Goal: Transaction & Acquisition: Subscribe to service/newsletter

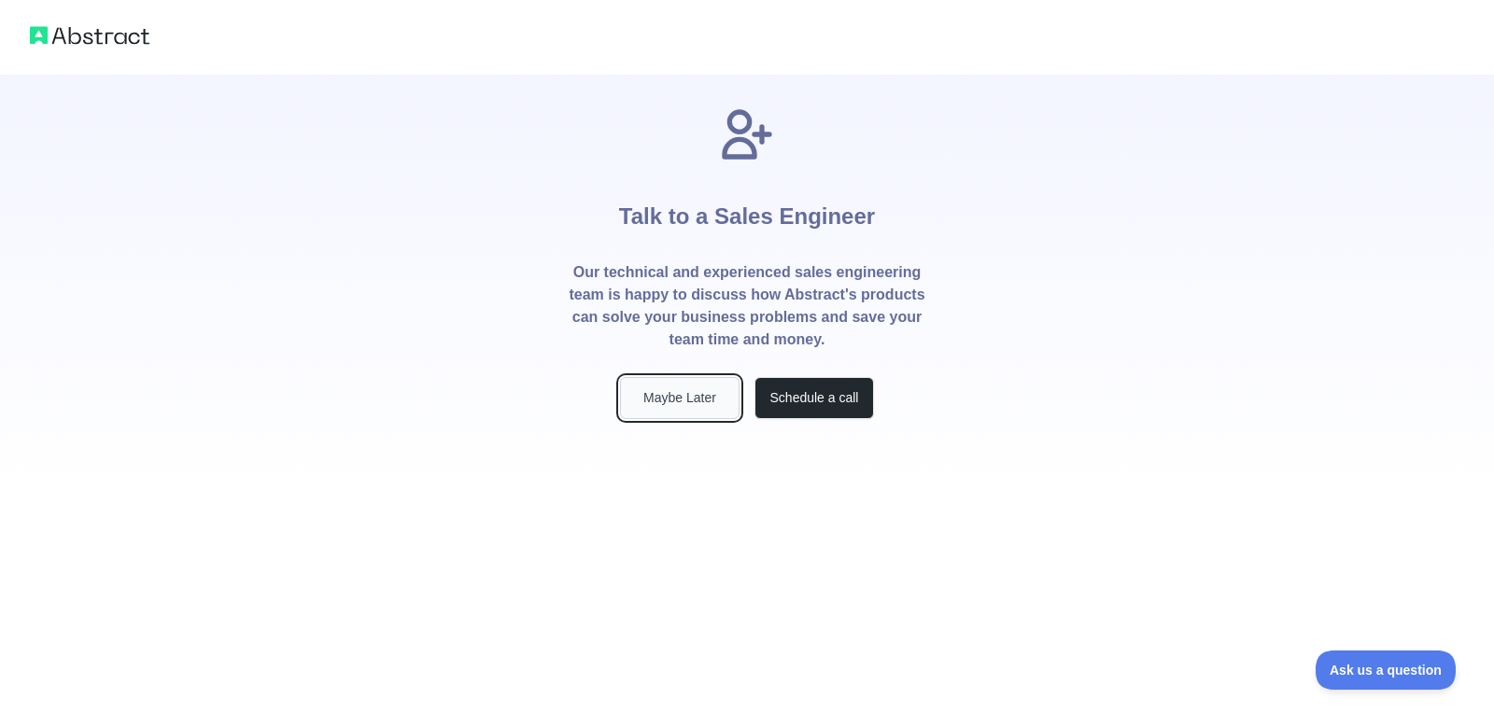
click at [678, 406] on button "Maybe Later" at bounding box center [679, 398] width 119 height 42
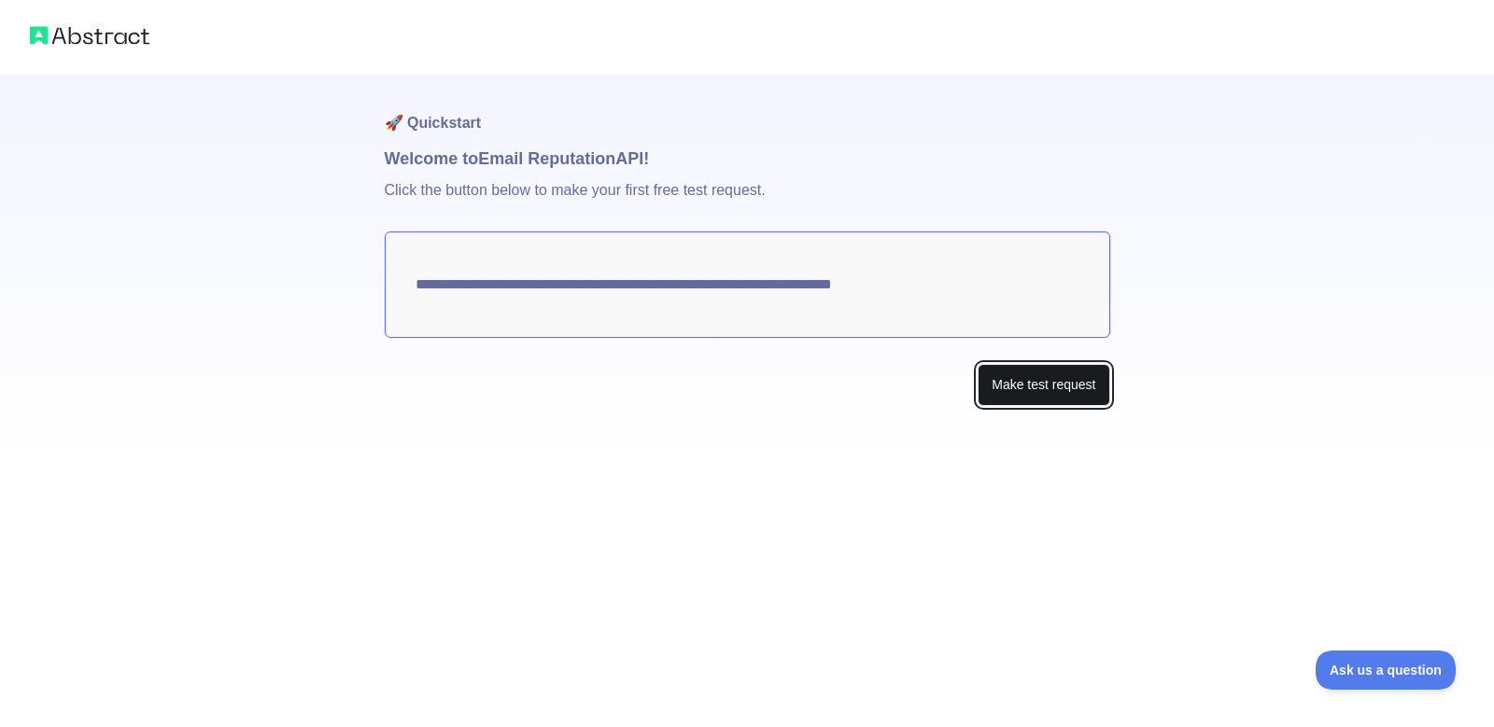
click at [993, 391] on button "Make test request" at bounding box center [1043, 385] width 132 height 42
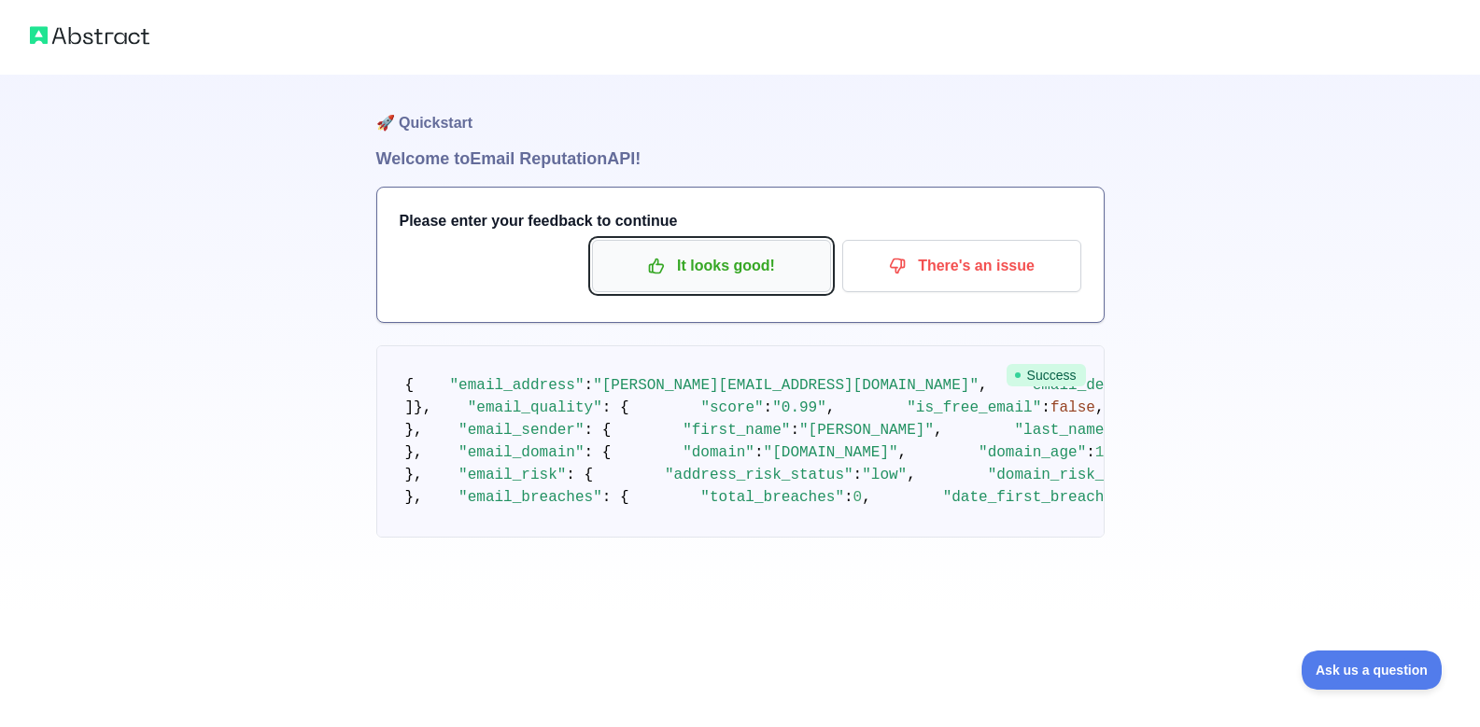
click at [676, 262] on p "It looks good!" at bounding box center [711, 266] width 211 height 32
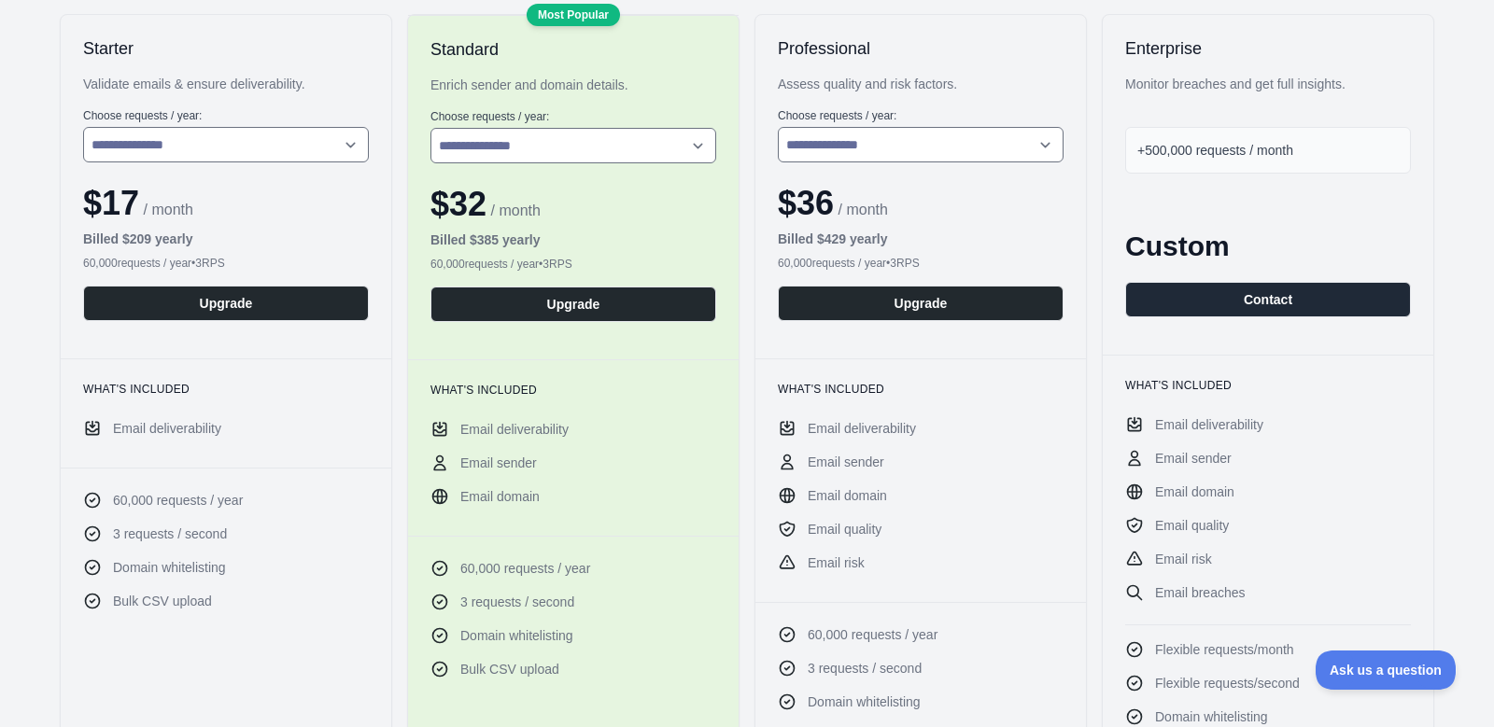
scroll to position [336, 0]
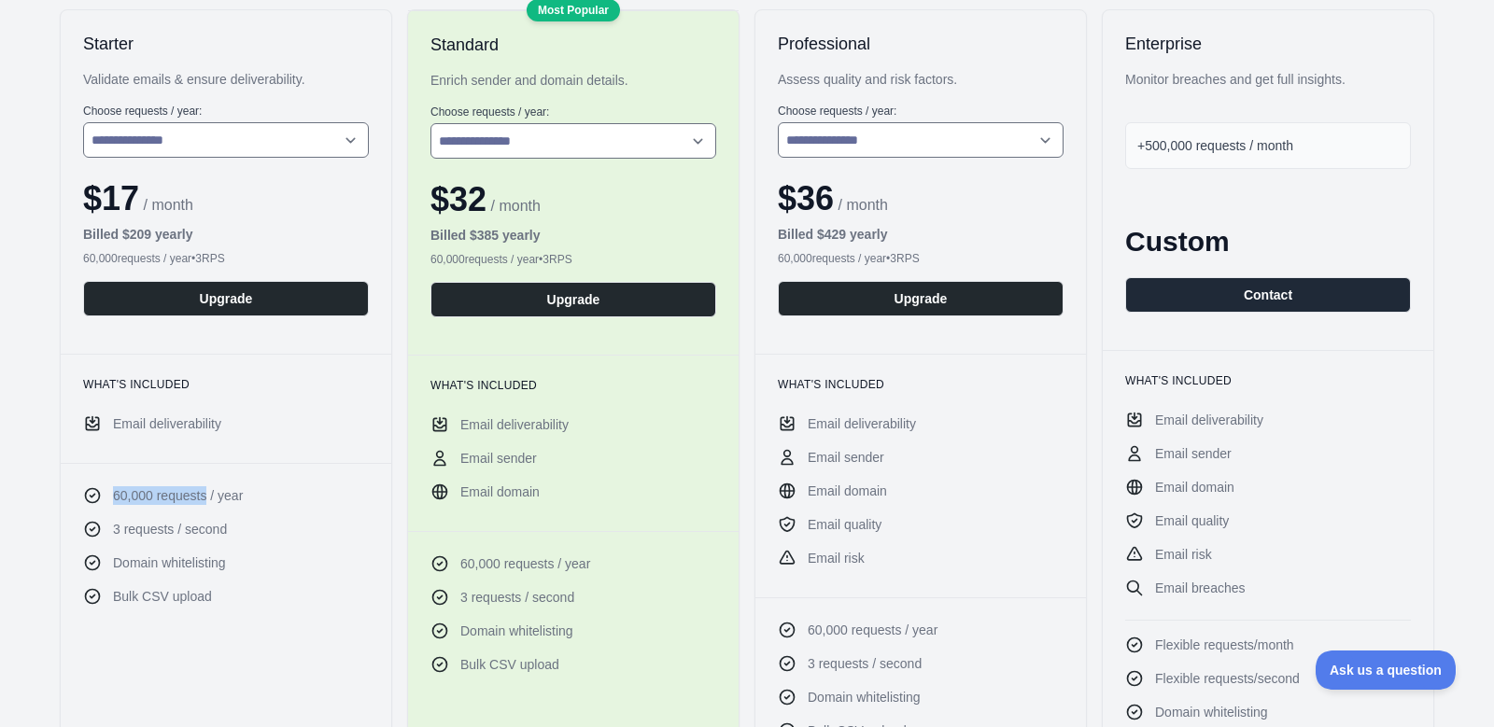
drag, startPoint x: 111, startPoint y: 501, endPoint x: 205, endPoint y: 498, distance: 94.4
click at [205, 498] on li "60,000 requests / year" at bounding box center [226, 495] width 286 height 19
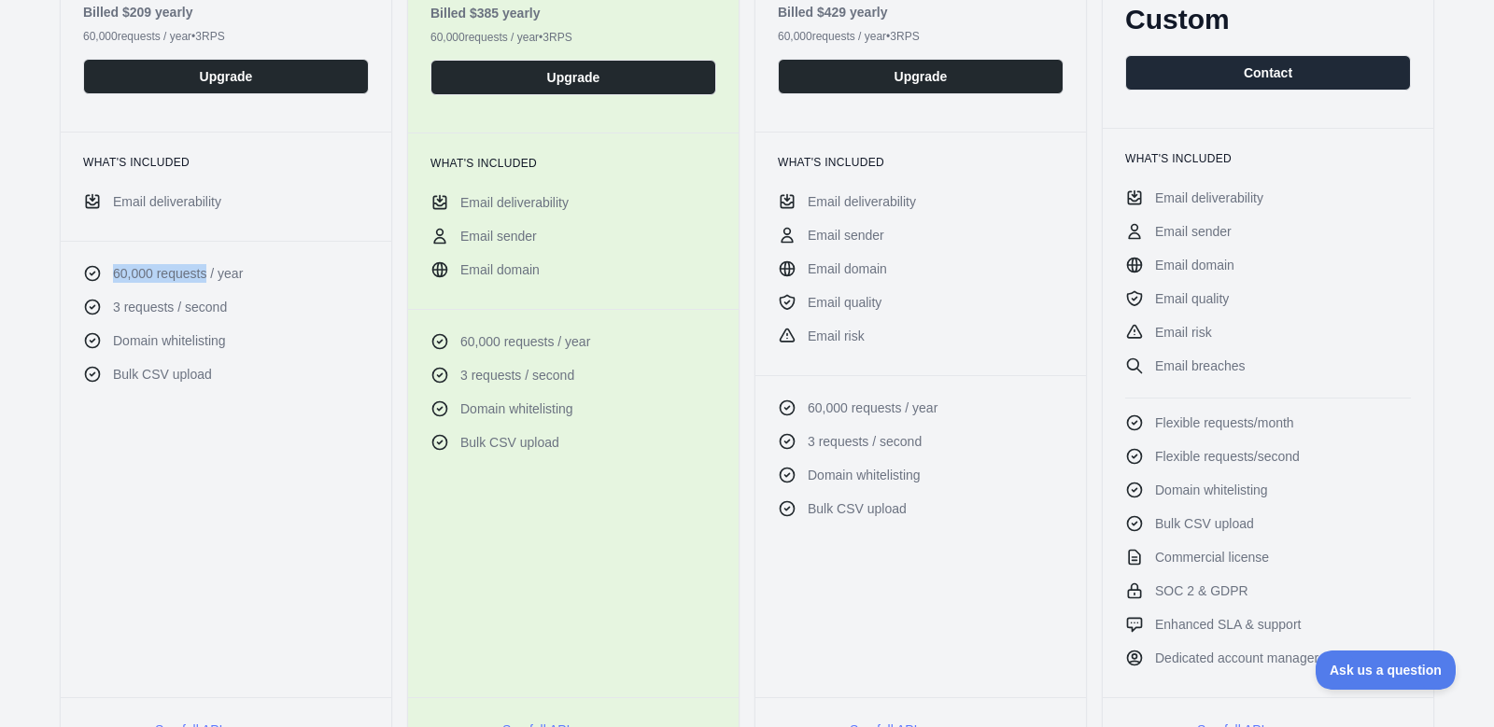
scroll to position [560, 0]
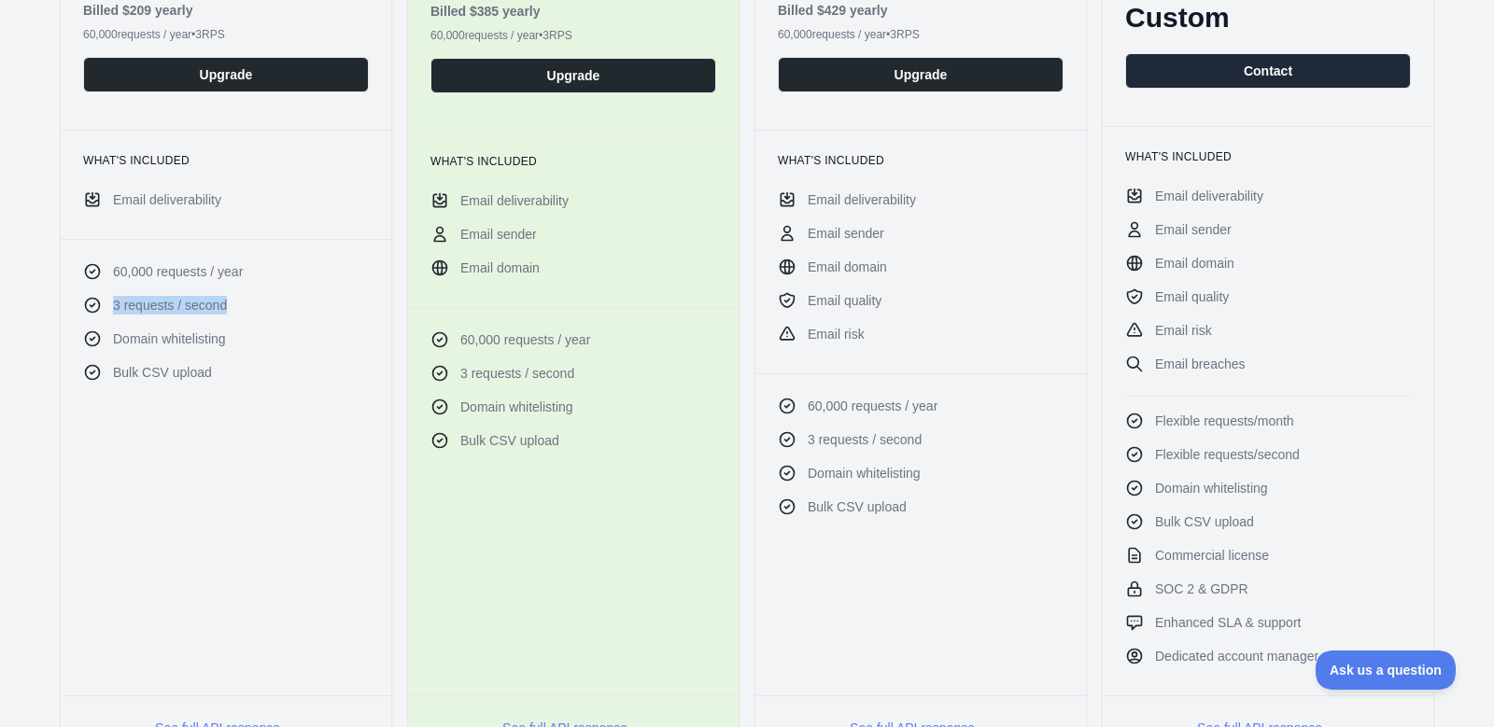
drag, startPoint x: 105, startPoint y: 306, endPoint x: 237, endPoint y: 310, distance: 132.6
click at [237, 310] on li "3 requests / second" at bounding box center [226, 305] width 286 height 19
drag, startPoint x: 113, startPoint y: 343, endPoint x: 239, endPoint y: 347, distance: 126.1
click at [239, 347] on li "Domain whitelisting" at bounding box center [226, 339] width 286 height 19
drag, startPoint x: 108, startPoint y: 379, endPoint x: 213, endPoint y: 381, distance: 104.6
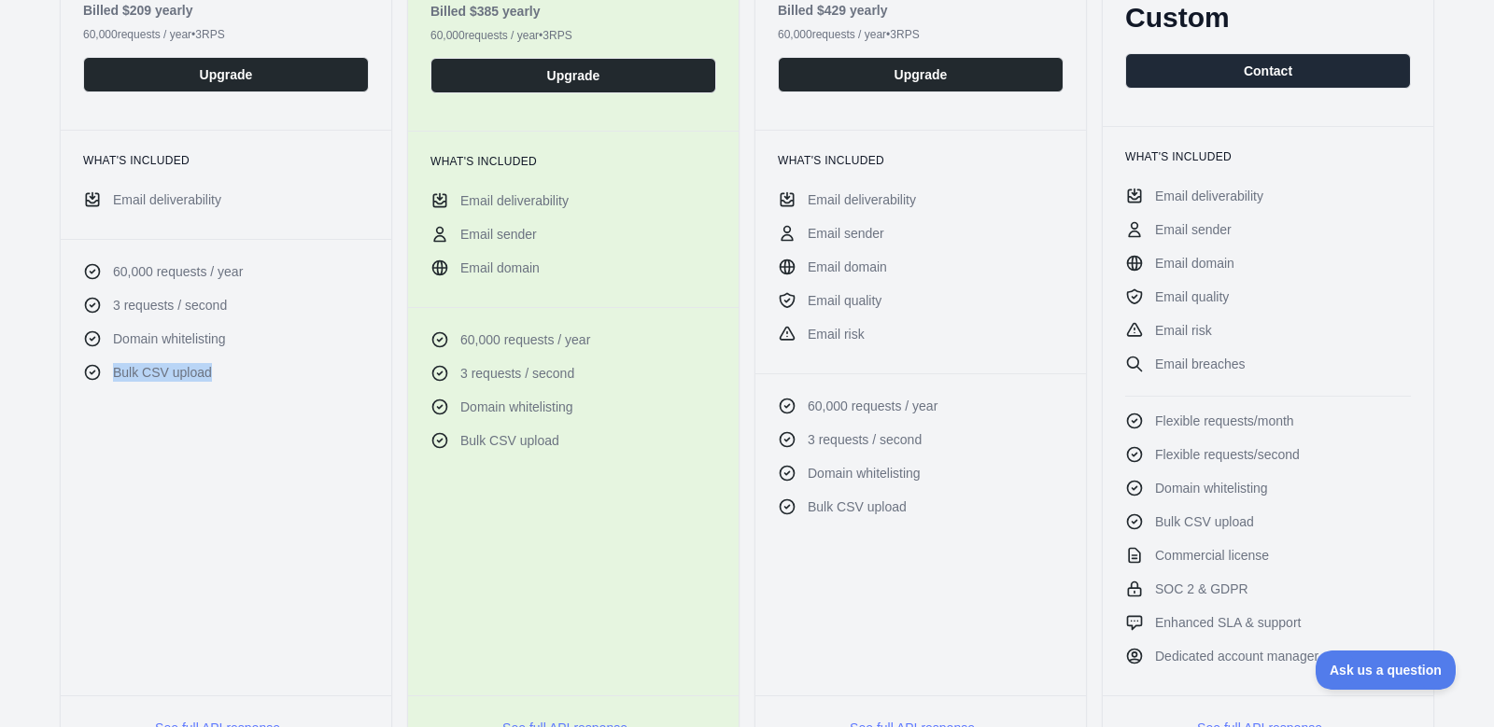
click at [213, 381] on li "Bulk CSV upload" at bounding box center [226, 372] width 286 height 19
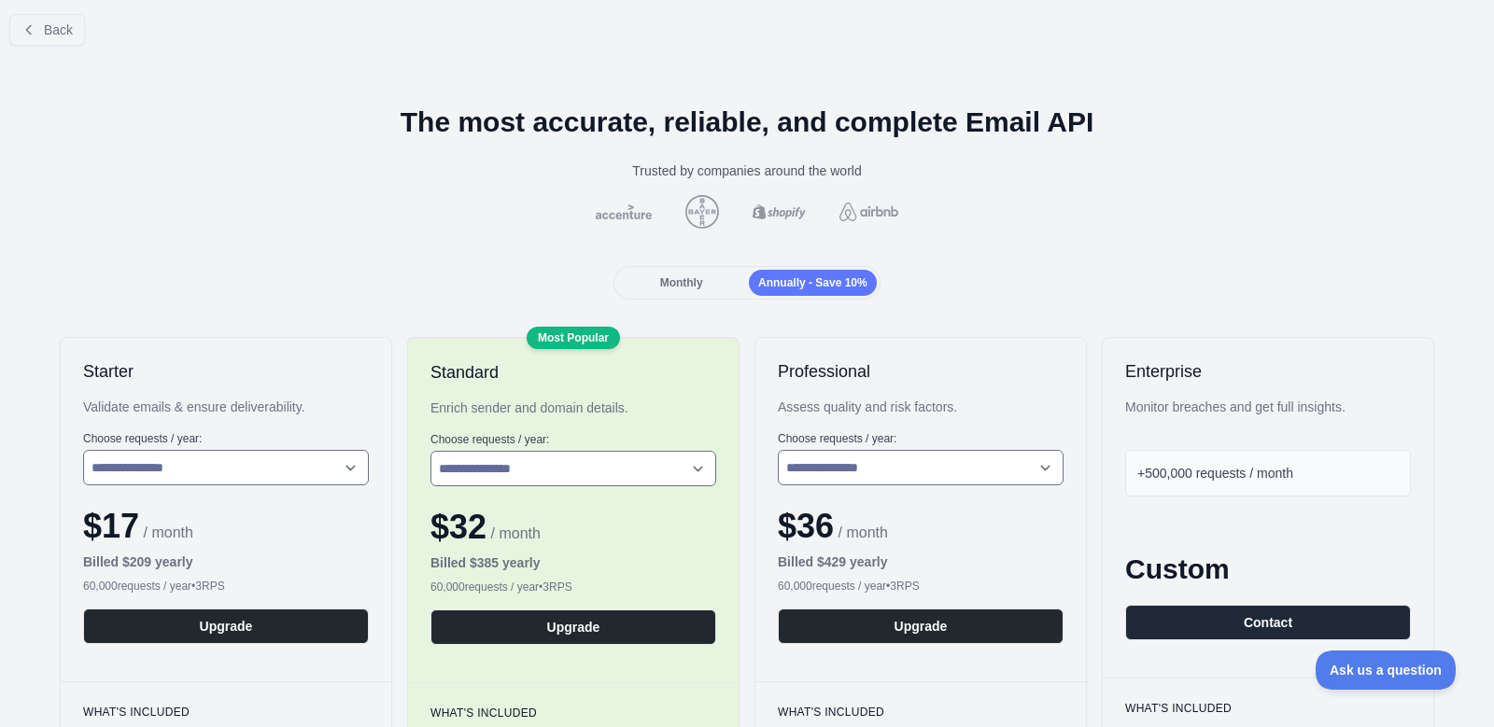
scroll to position [0, 0]
